Goal: Contribute content: Add original content to the website for others to see

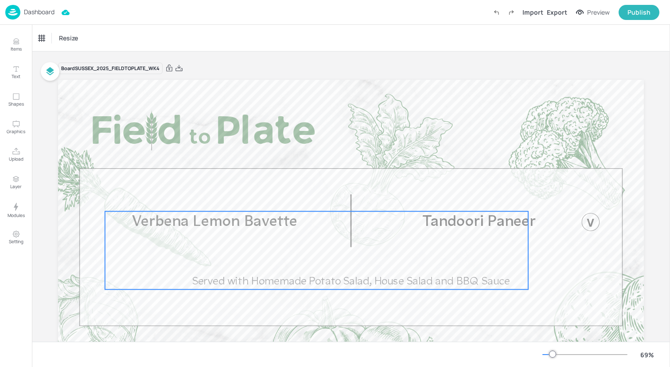
click at [180, 234] on div "Verbena Lemon Bavette Served with Homemade Potato Salad, House Salad and BBQ Sa…" at bounding box center [316, 250] width 423 height 78
click at [89, 39] on div "Verbena Lemon Bavette" at bounding box center [68, 38] width 59 height 8
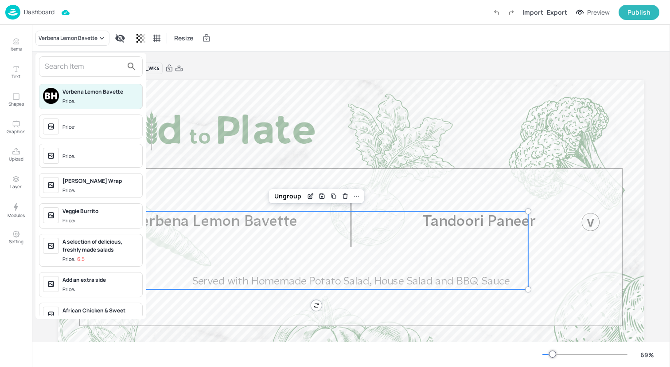
click at [83, 68] on input "text" at bounding box center [84, 66] width 78 height 14
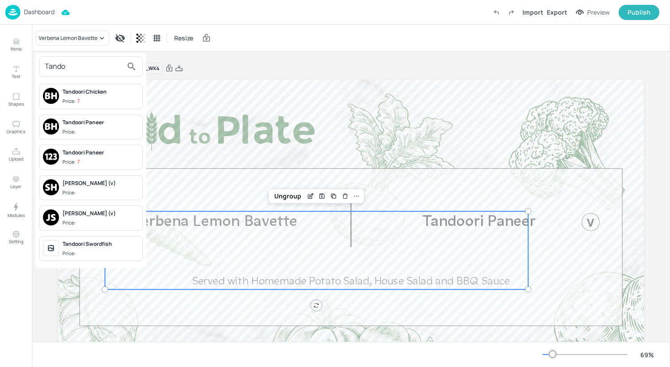
type input "Tando"
click at [111, 92] on div "Tandoori Chicken" at bounding box center [100, 92] width 76 height 8
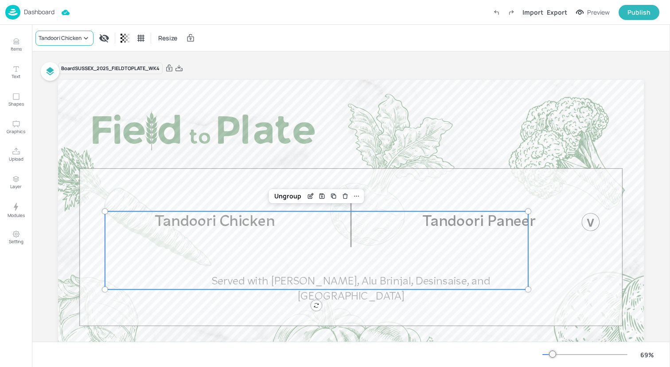
click at [82, 37] on icon at bounding box center [86, 38] width 9 height 9
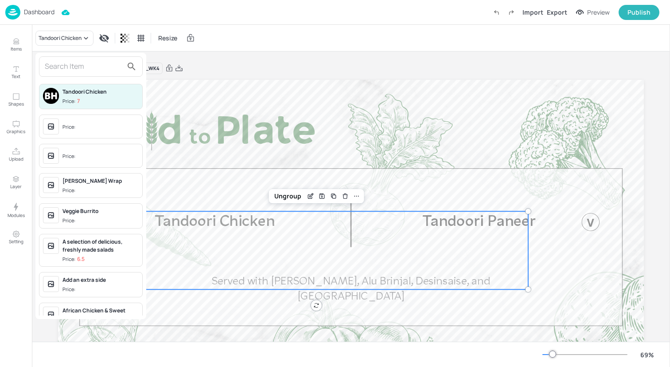
click at [16, 38] on div at bounding box center [335, 183] width 670 height 367
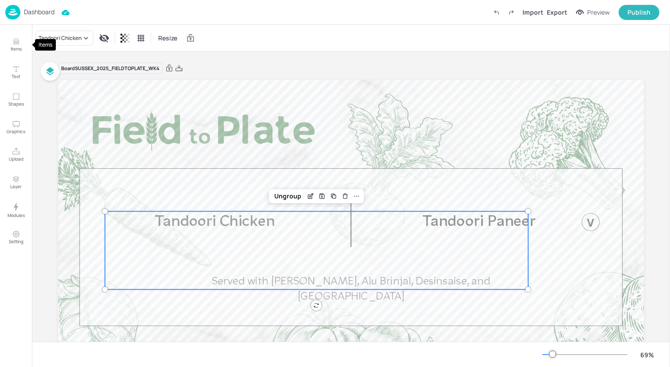
click at [16, 43] on icon "Items" at bounding box center [16, 41] width 8 height 8
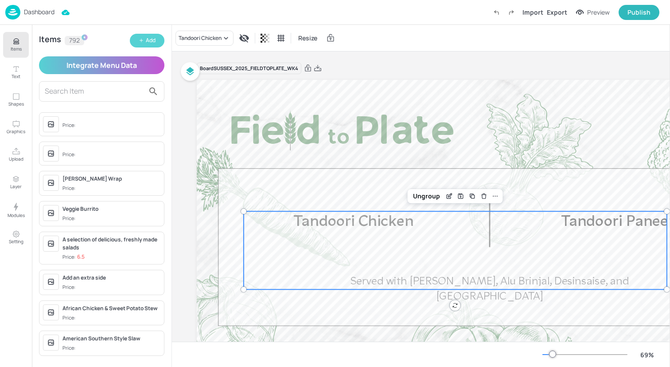
click at [142, 44] on button "Add" at bounding box center [147, 41] width 35 height 14
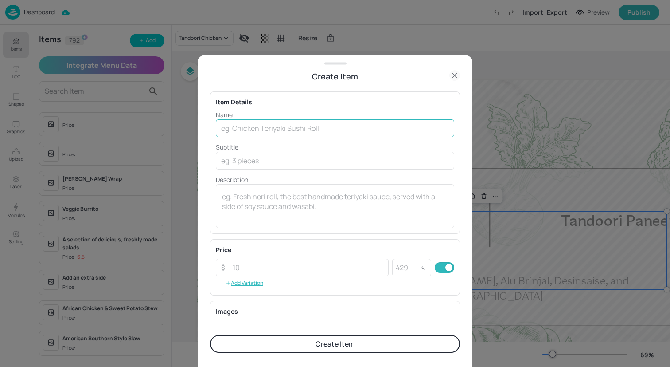
click at [254, 125] on input "text" at bounding box center [335, 128] width 238 height 18
type input "Tandoori Chicken"
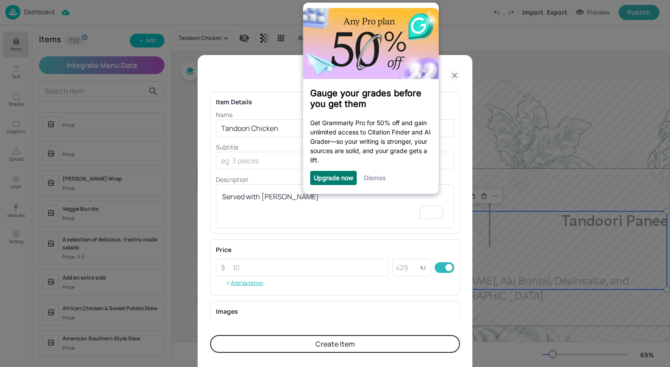
click at [380, 175] on link "Dismiss" at bounding box center [375, 177] width 22 height 8
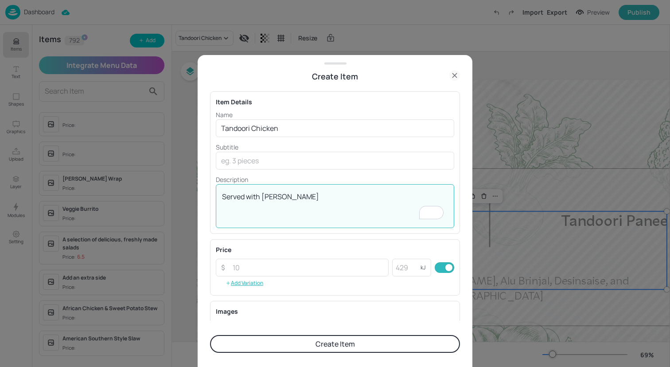
click at [359, 194] on textarea "Served with [PERSON_NAME]" at bounding box center [335, 205] width 226 height 29
type textarea "Served with [PERSON_NAME] and Puy Lentils with Cumin"
